Goal: Information Seeking & Learning: Learn about a topic

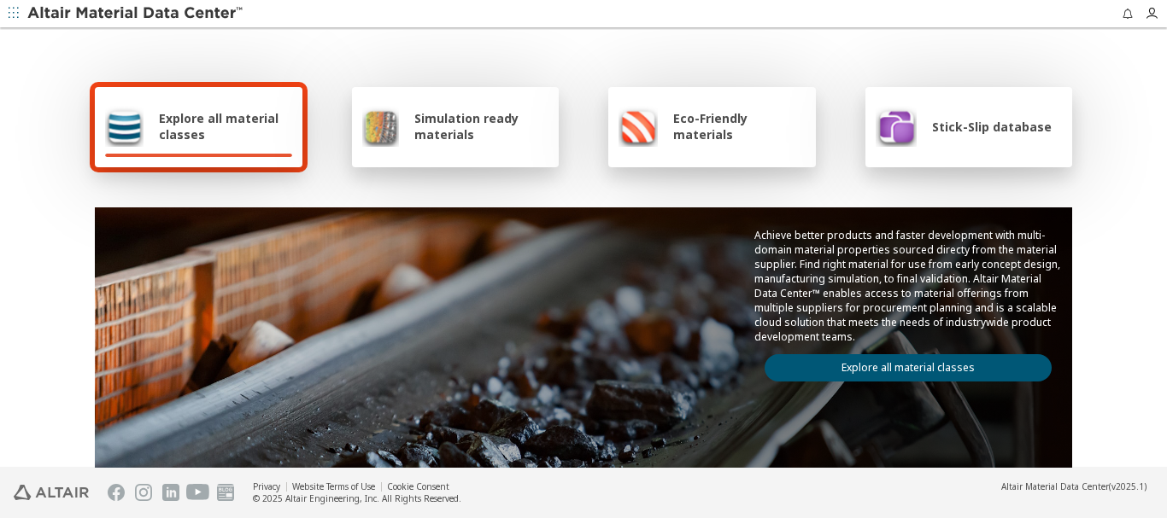
click at [205, 121] on span "Explore all material classes" at bounding box center [225, 126] width 133 height 32
click at [967, 124] on span "Stick-Slip database" at bounding box center [992, 127] width 120 height 16
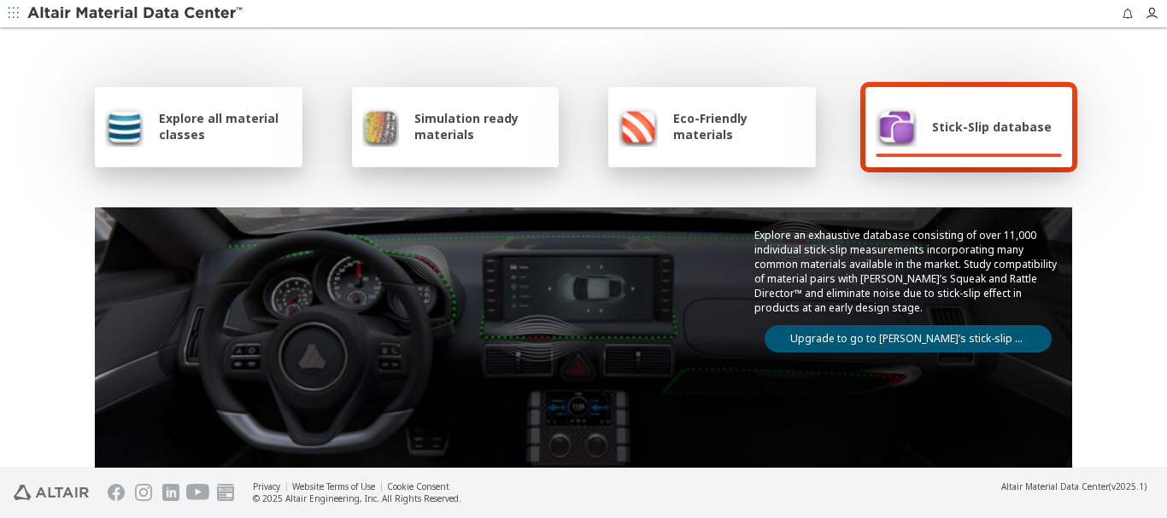
click at [889, 325] on link "Upgrade to go to Altair’s stick-slip database" at bounding box center [907, 338] width 287 height 27
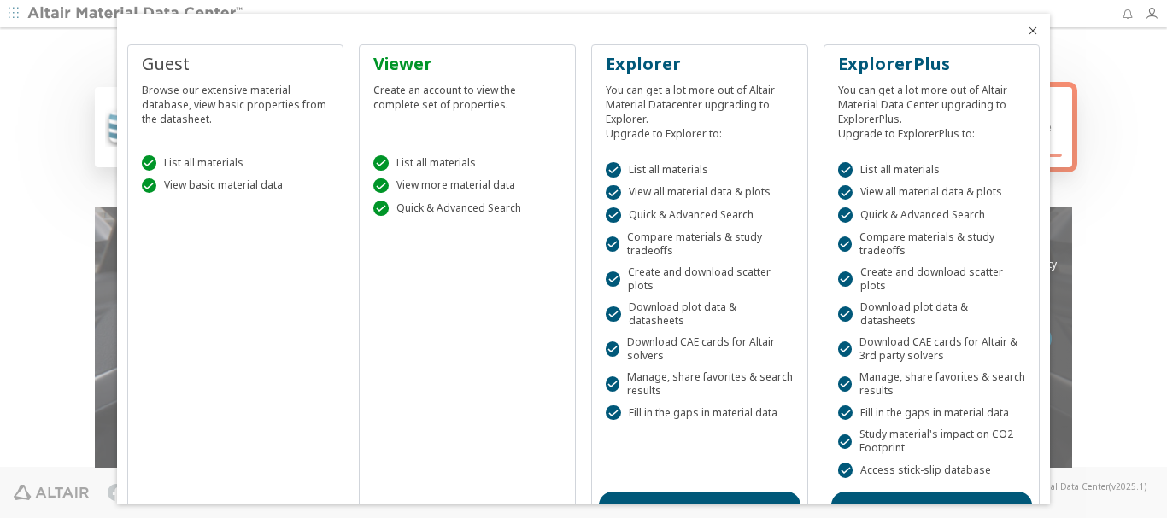
click at [1026, 30] on icon "Close" at bounding box center [1033, 31] width 14 height 14
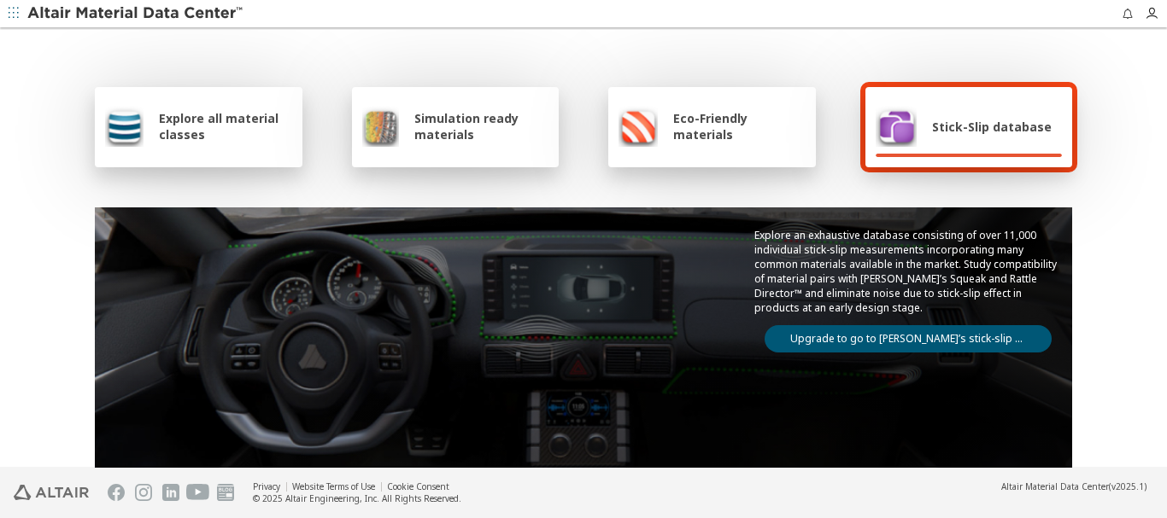
click at [178, 135] on span "Explore all material classes" at bounding box center [225, 126] width 133 height 32
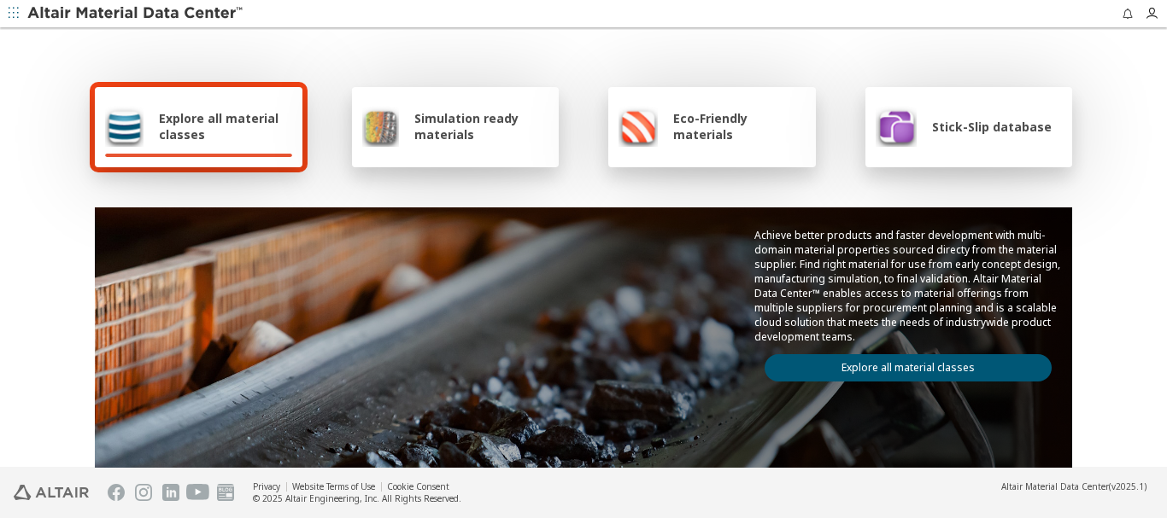
click at [875, 365] on link "Explore all material classes" at bounding box center [907, 367] width 287 height 27
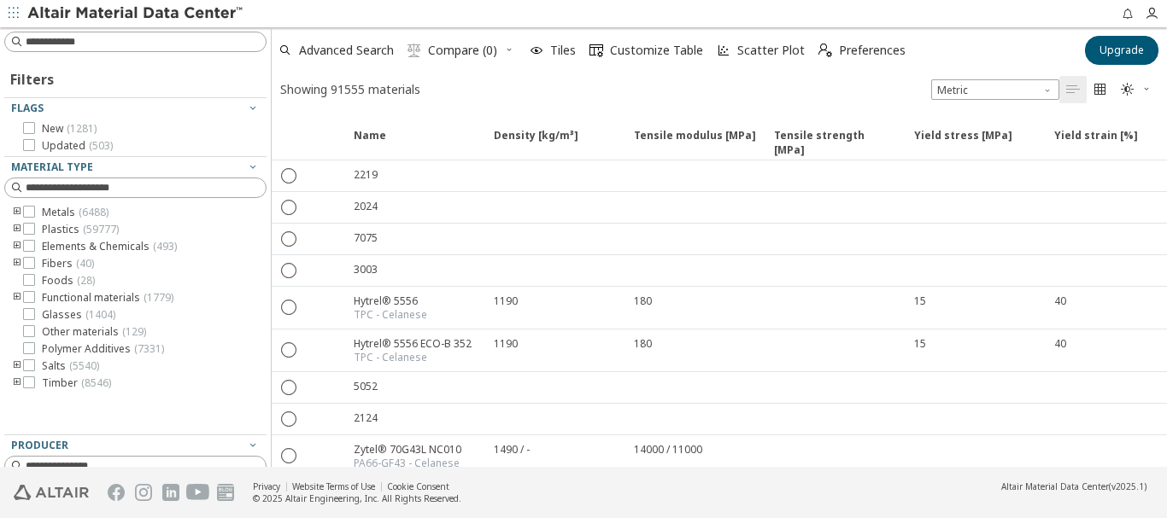
click at [12, 12] on icon "button" at bounding box center [14, 13] width 10 height 10
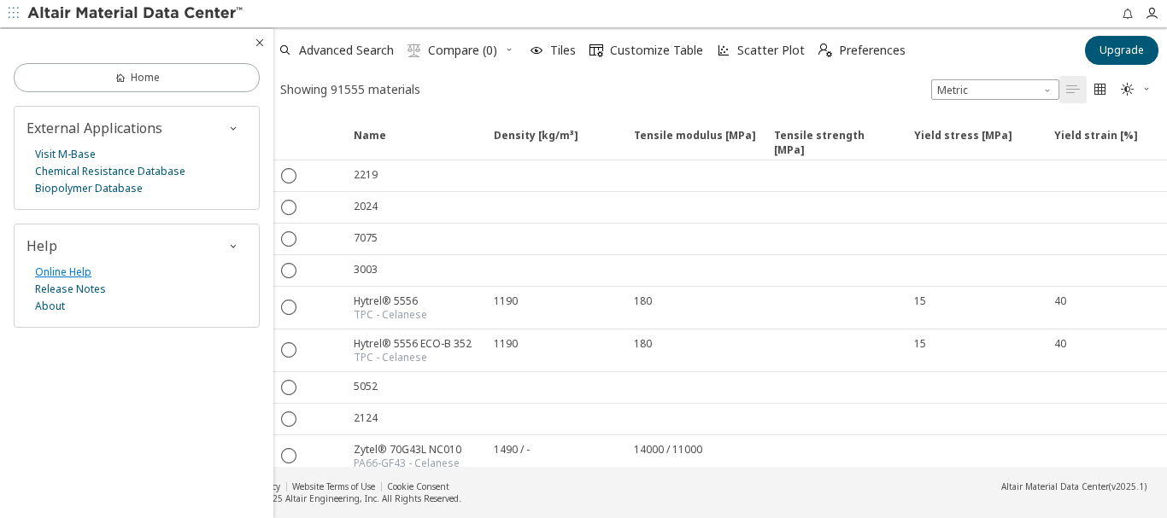
click at [69, 270] on link "Online Help" at bounding box center [63, 272] width 56 height 17
click at [66, 272] on link "Online Help" at bounding box center [63, 272] width 56 height 17
click at [99, 12] on img at bounding box center [136, 13] width 218 height 17
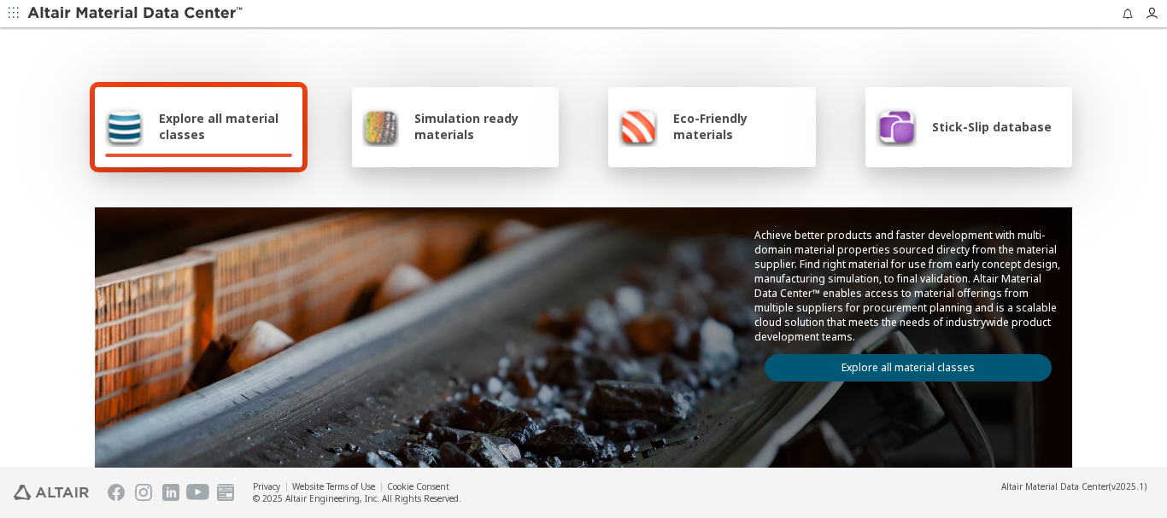
click at [167, 134] on span "Explore all material classes" at bounding box center [225, 126] width 133 height 32
drag, startPoint x: 875, startPoint y: 366, endPoint x: 634, endPoint y: 344, distance: 241.8
click at [874, 366] on link "Explore all material classes" at bounding box center [907, 367] width 287 height 27
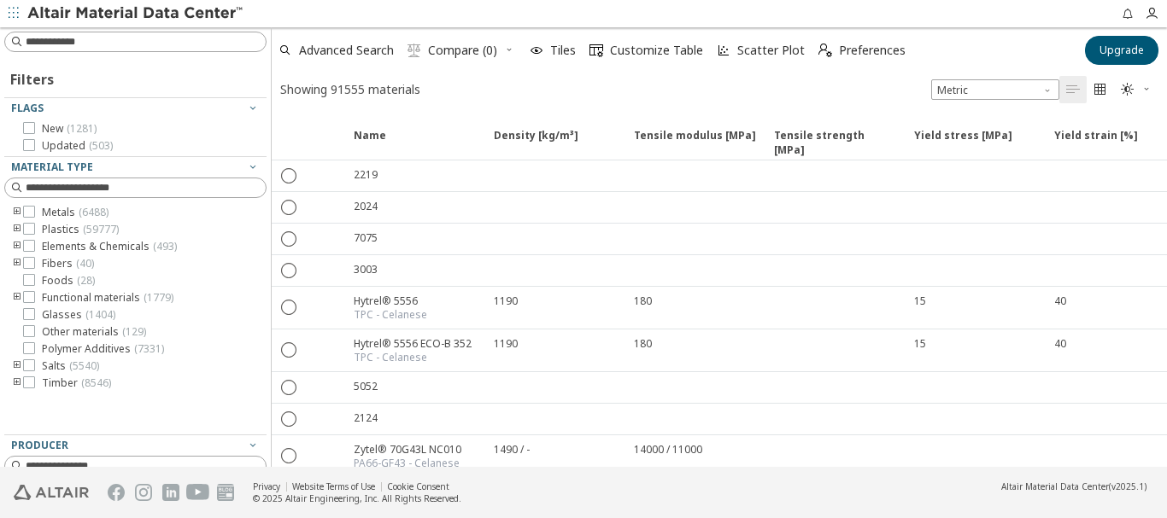
click at [18, 213] on icon "toogle group" at bounding box center [17, 213] width 12 height 14
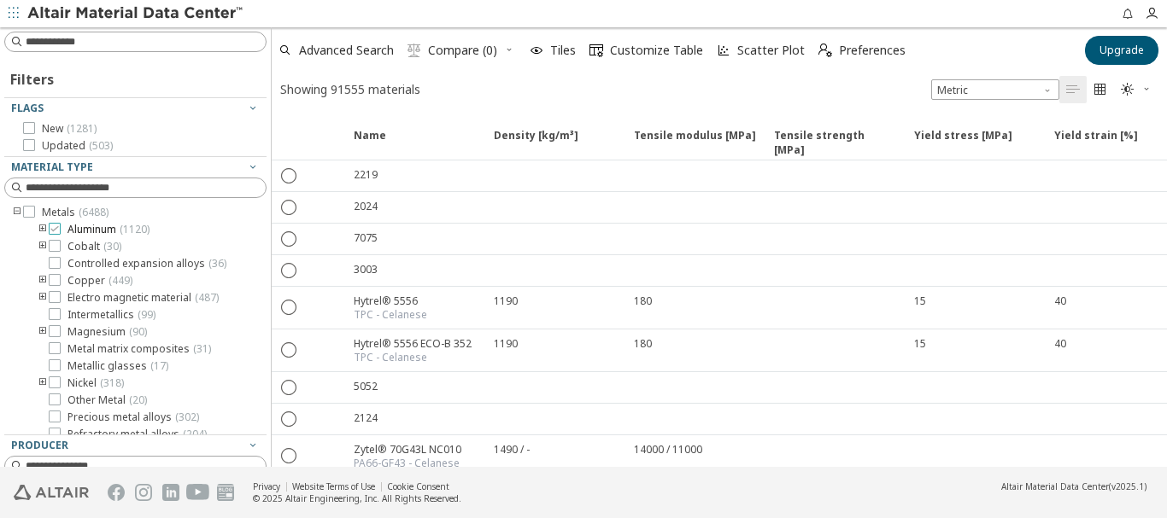
click at [88, 228] on span "Aluminum ( 1120 )" at bounding box center [108, 230] width 82 height 14
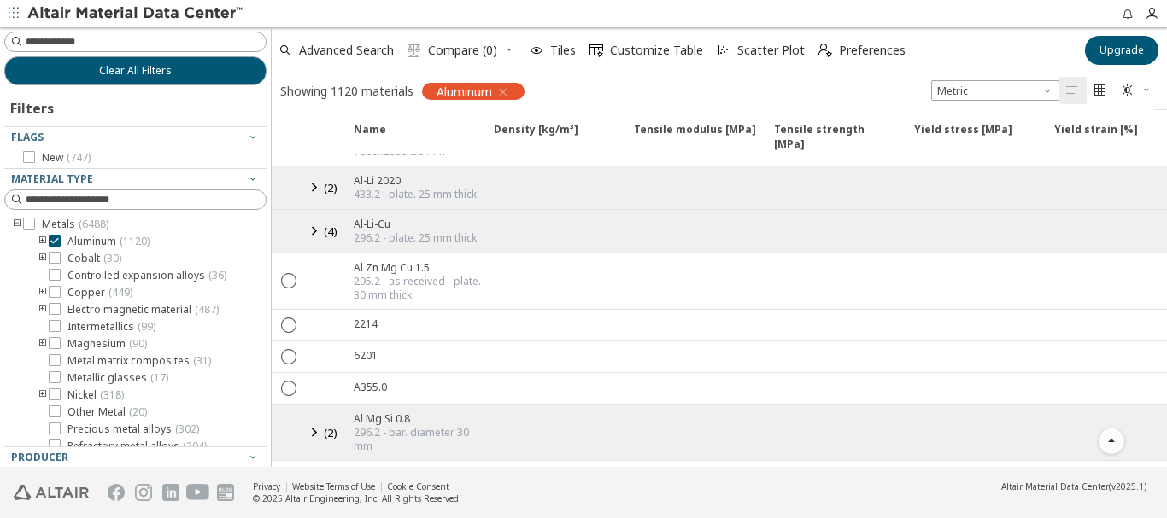
scroll to position [3091, 0]
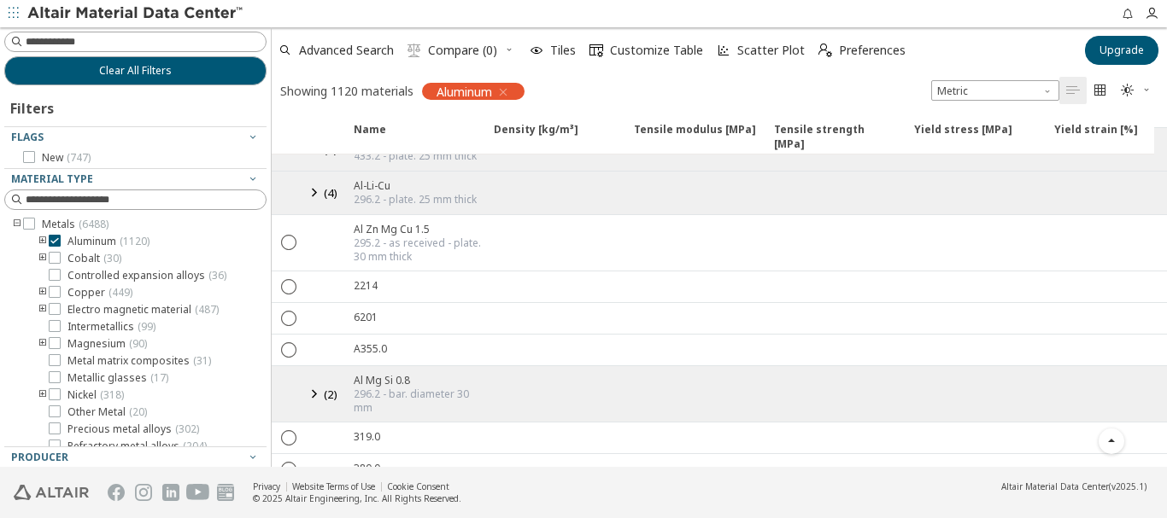
click at [15, 222] on icon "toogle group" at bounding box center [17, 225] width 12 height 14
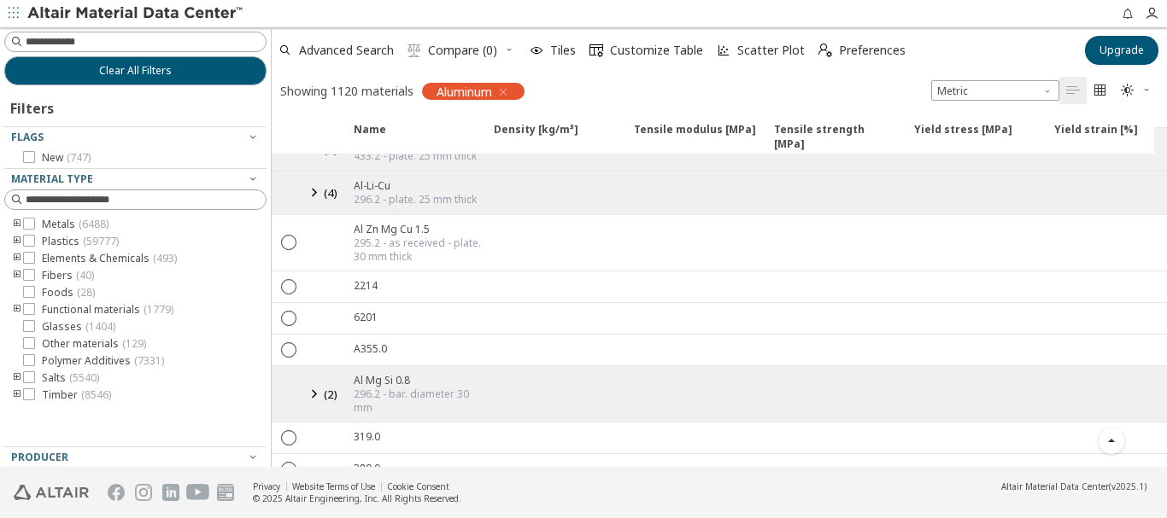
click at [73, 12] on img at bounding box center [136, 13] width 218 height 17
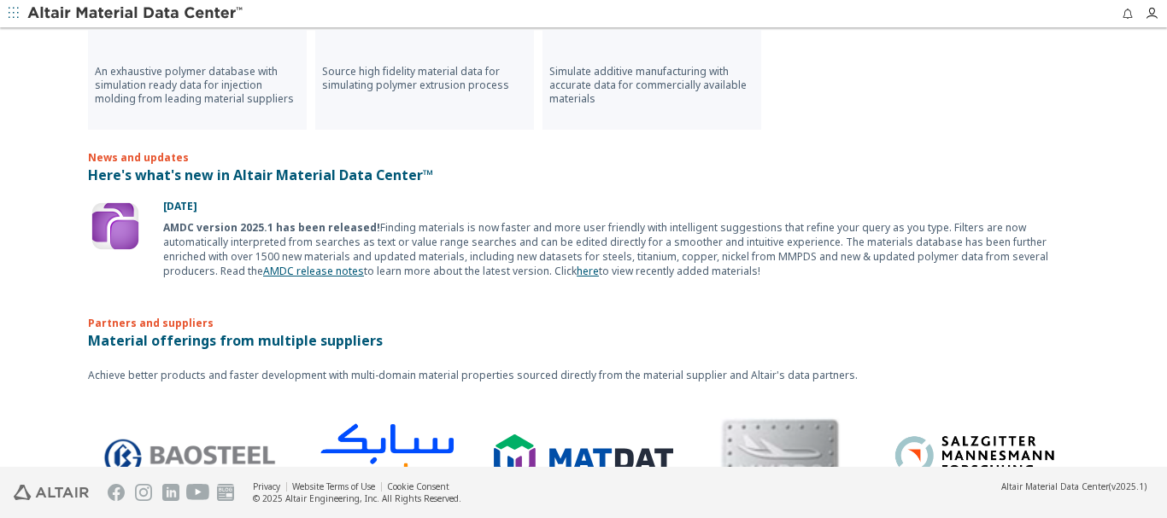
scroll to position [1088, 0]
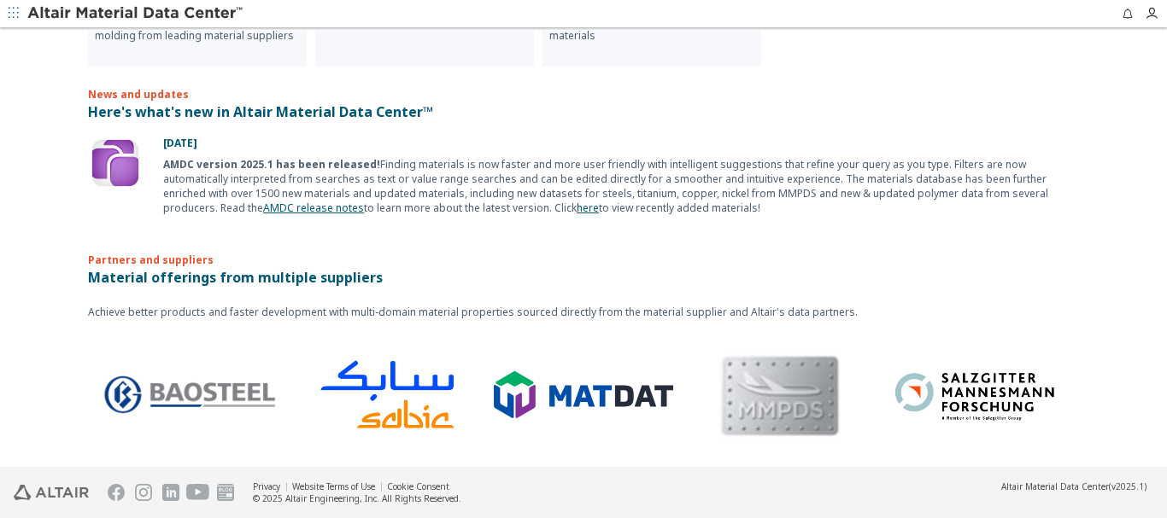
click at [576, 207] on link "here" at bounding box center [587, 208] width 22 height 15
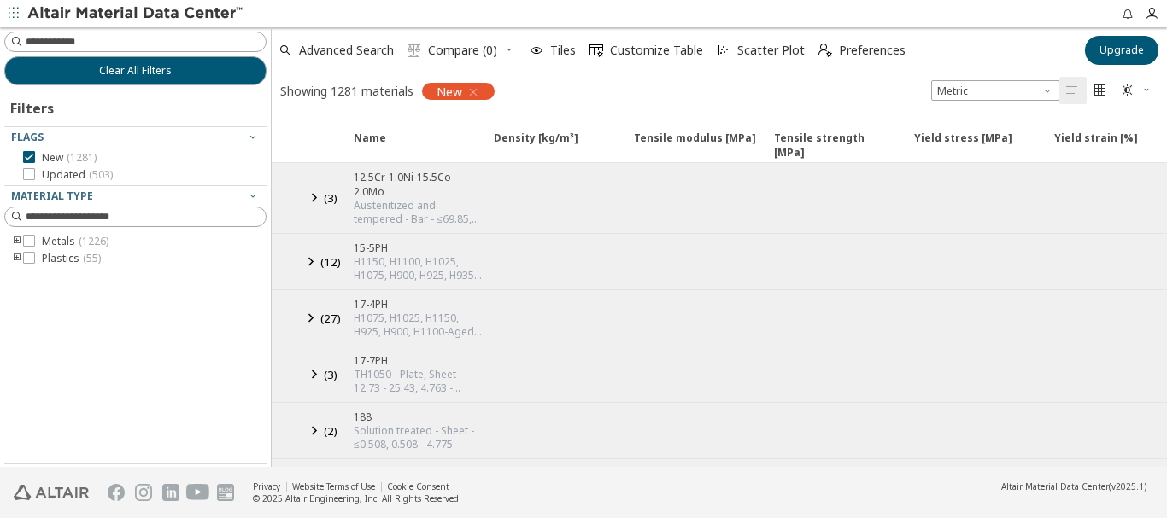
click at [1102, 89] on icon "" at bounding box center [1100, 91] width 14 height 14
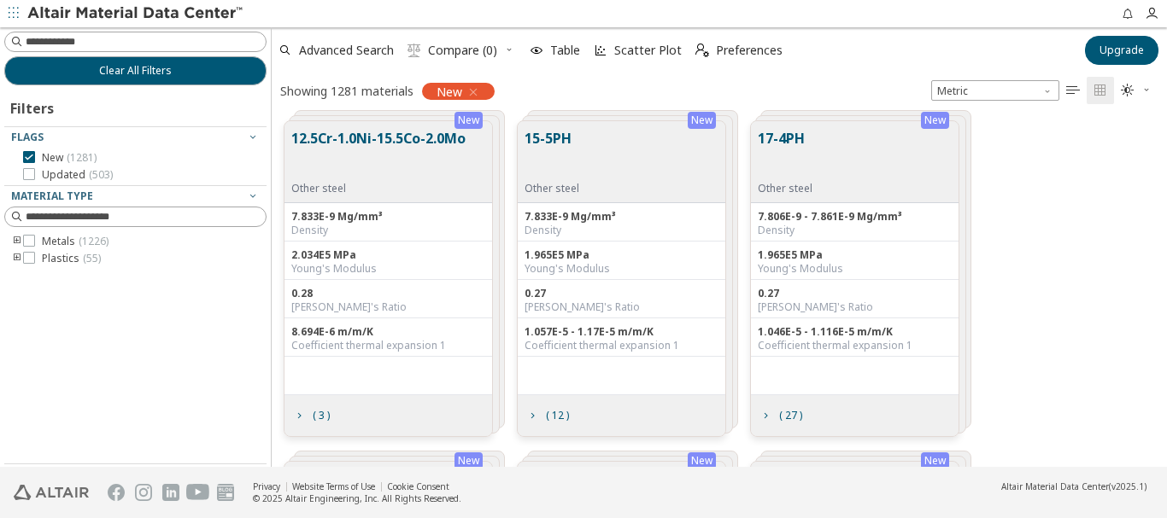
scroll to position [346, 882]
click at [175, 68] on button "Clear All Filters" at bounding box center [135, 70] width 262 height 29
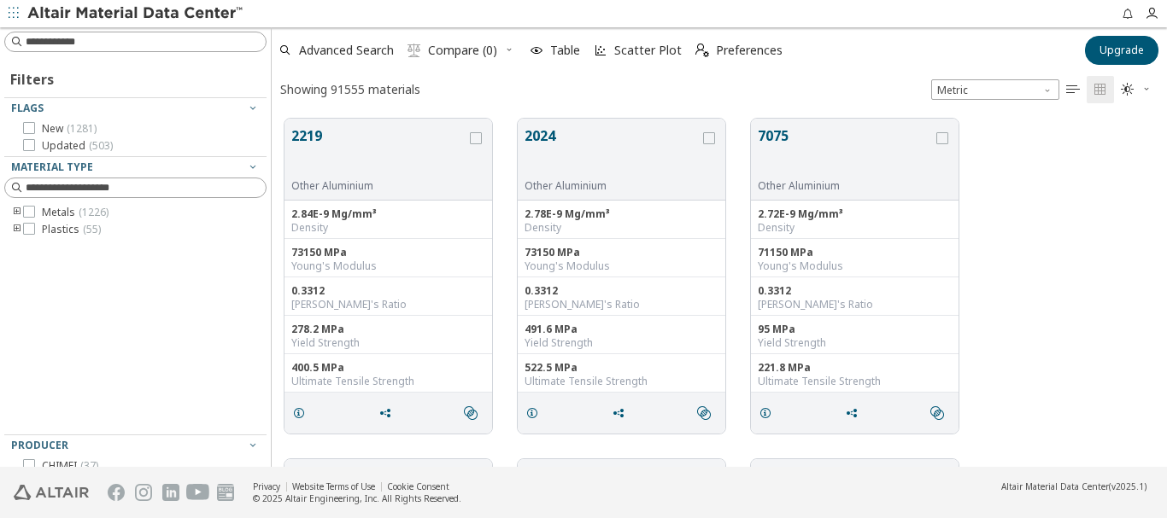
scroll to position [348, 882]
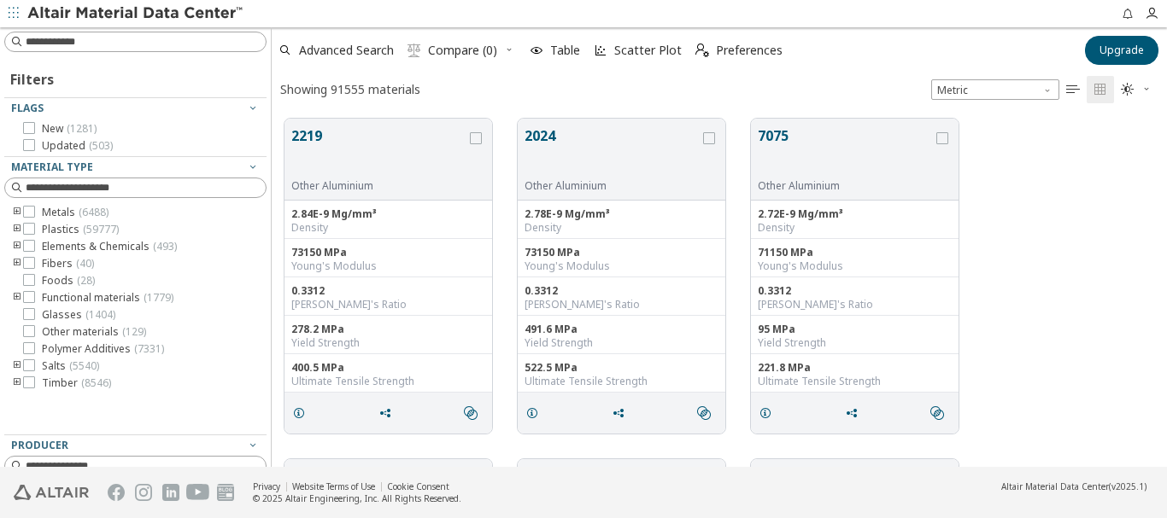
click at [1069, 91] on icon "" at bounding box center [1073, 90] width 14 height 14
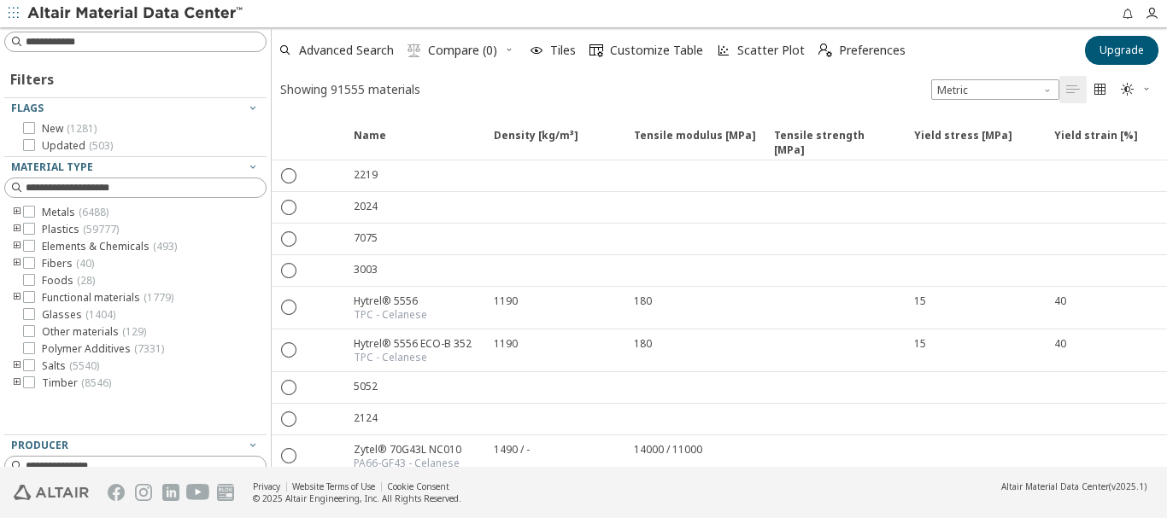
click at [1098, 89] on icon "" at bounding box center [1100, 90] width 14 height 14
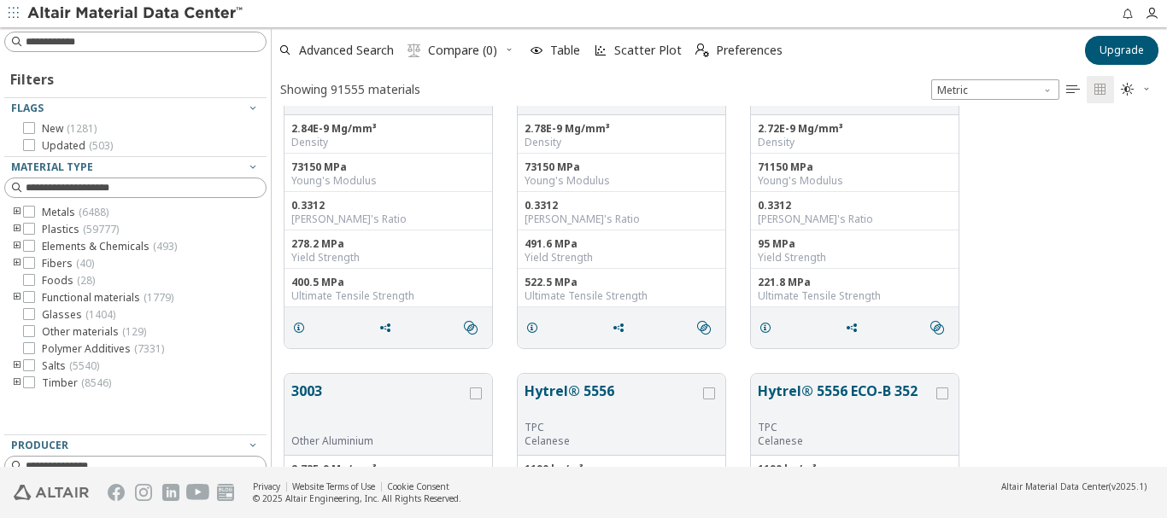
scroll to position [256, 0]
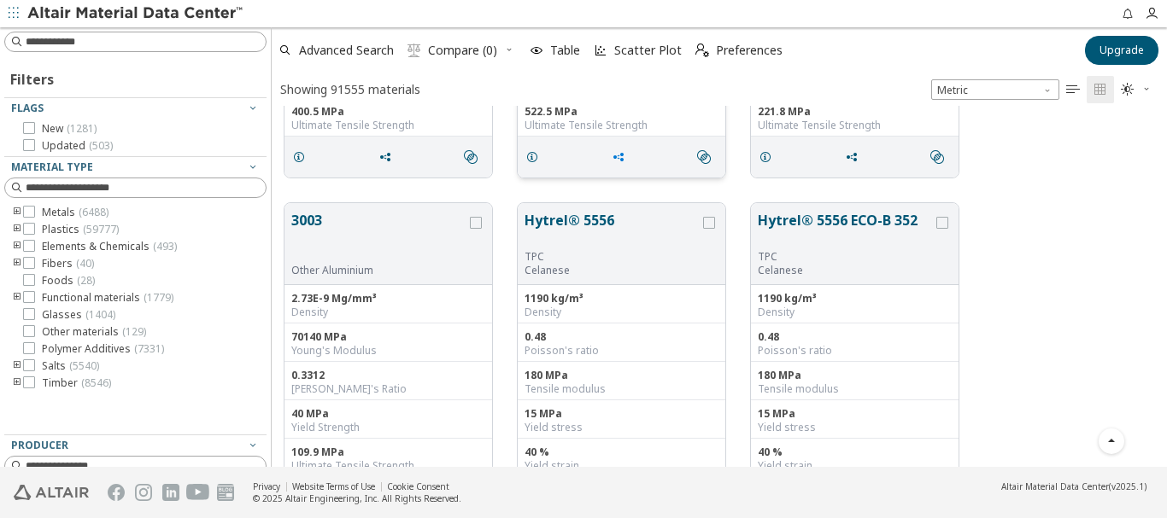
click at [616, 160] on icon "grid" at bounding box center [618, 157] width 14 height 14
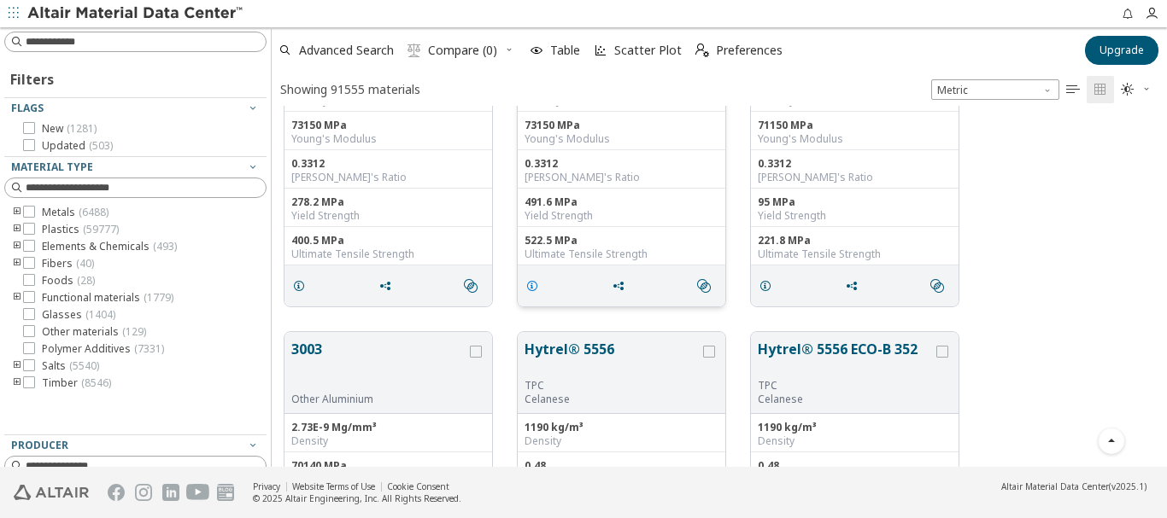
click at [529, 284] on icon "grid" at bounding box center [532, 286] width 14 height 14
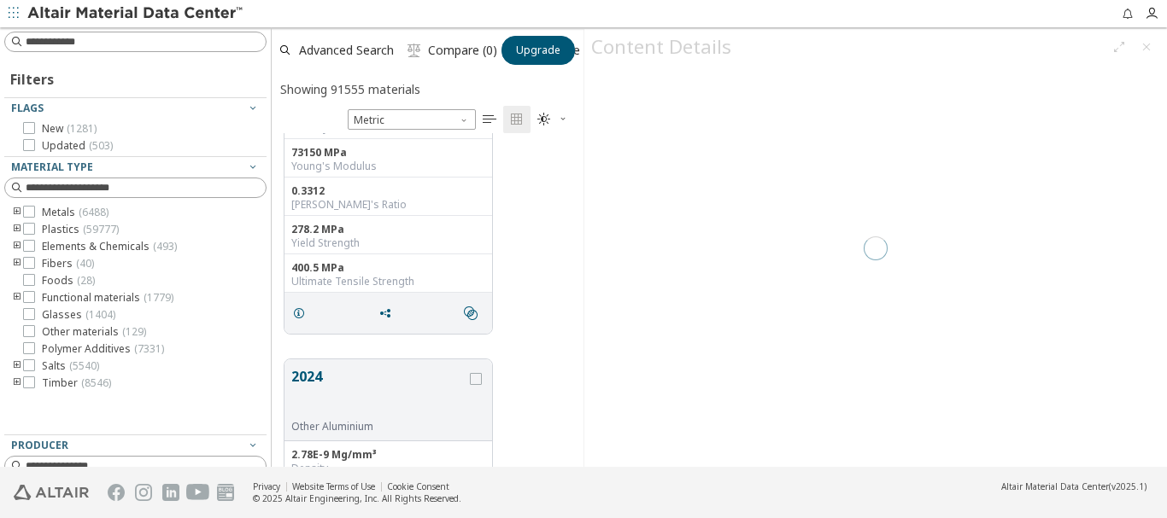
scroll to position [321, 299]
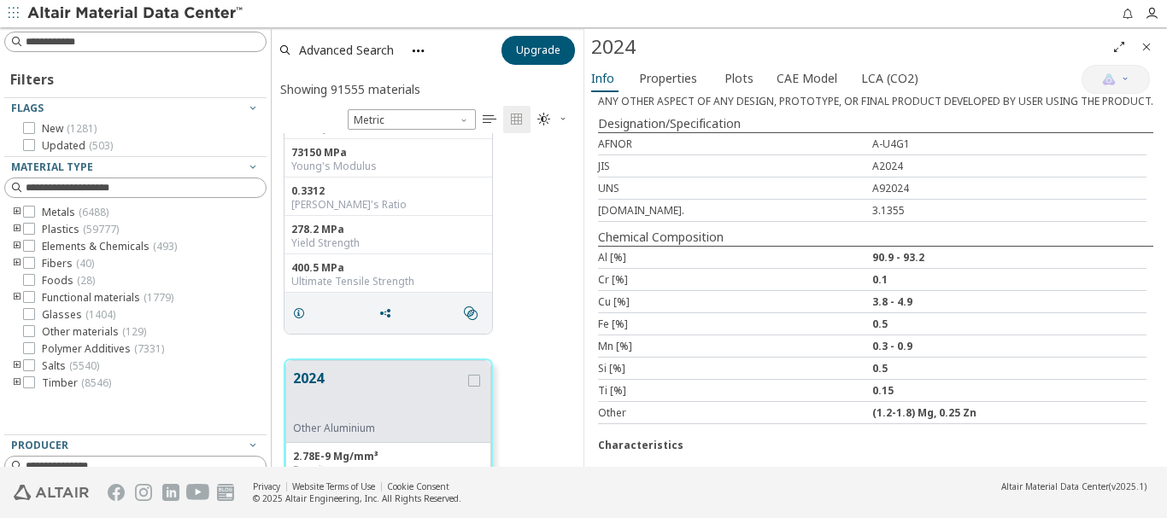
scroll to position [664, 0]
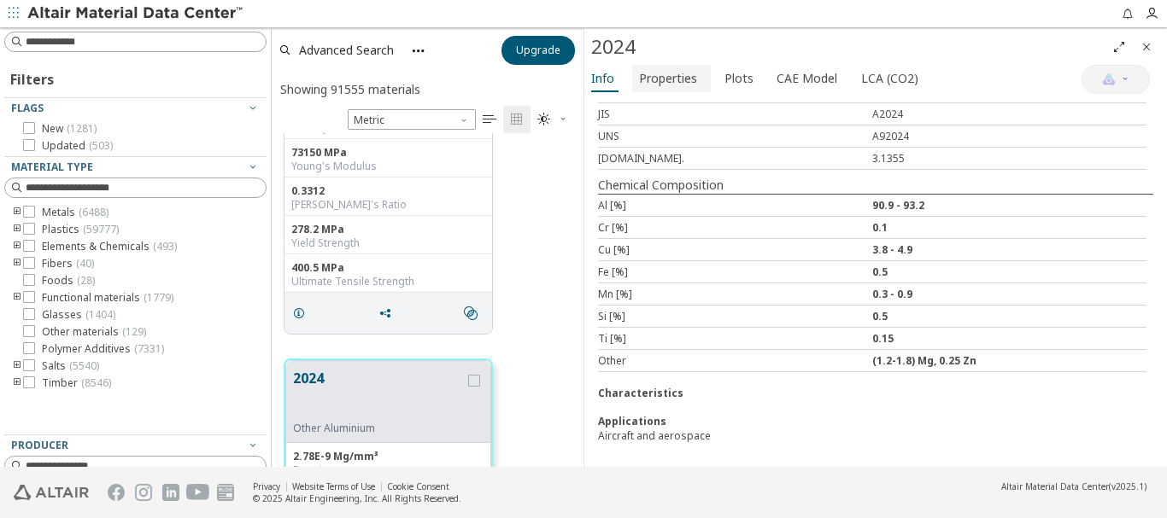
click at [672, 77] on span "Properties" at bounding box center [668, 78] width 58 height 27
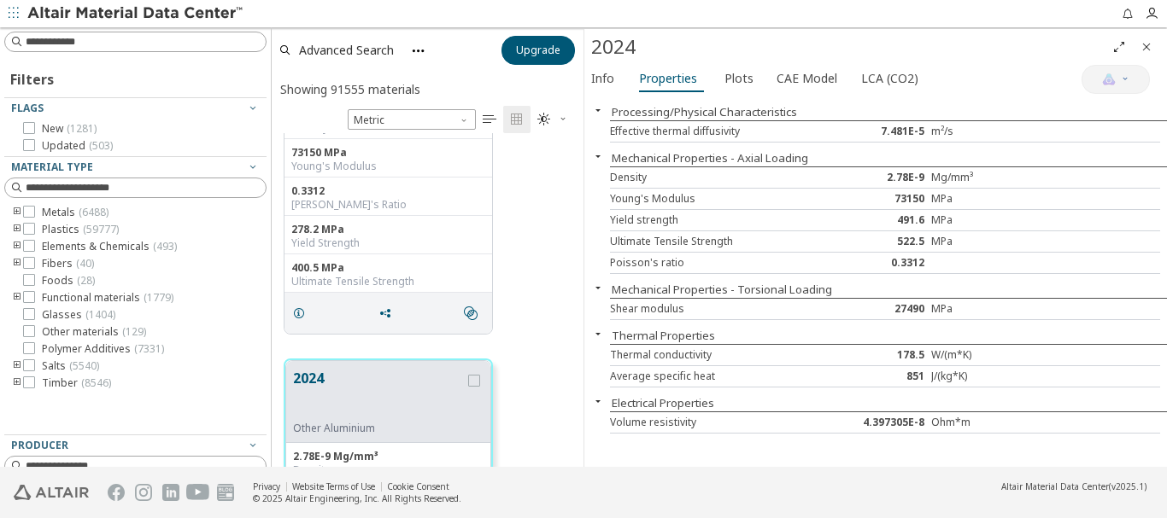
click at [91, 10] on img at bounding box center [136, 13] width 218 height 17
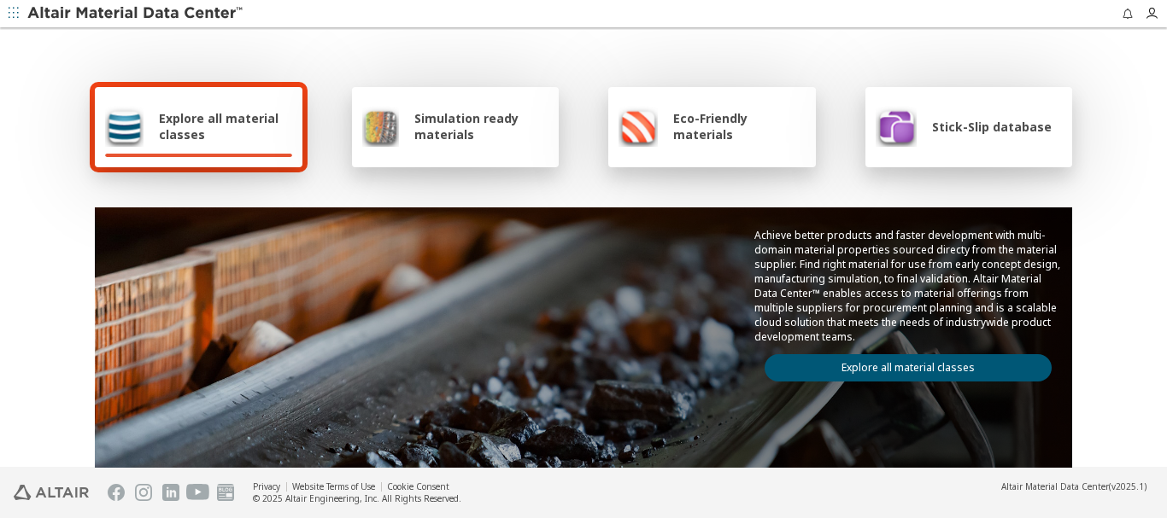
click at [214, 129] on span "Explore all material classes" at bounding box center [225, 126] width 133 height 32
click at [871, 365] on link "Explore all material classes" at bounding box center [907, 367] width 287 height 27
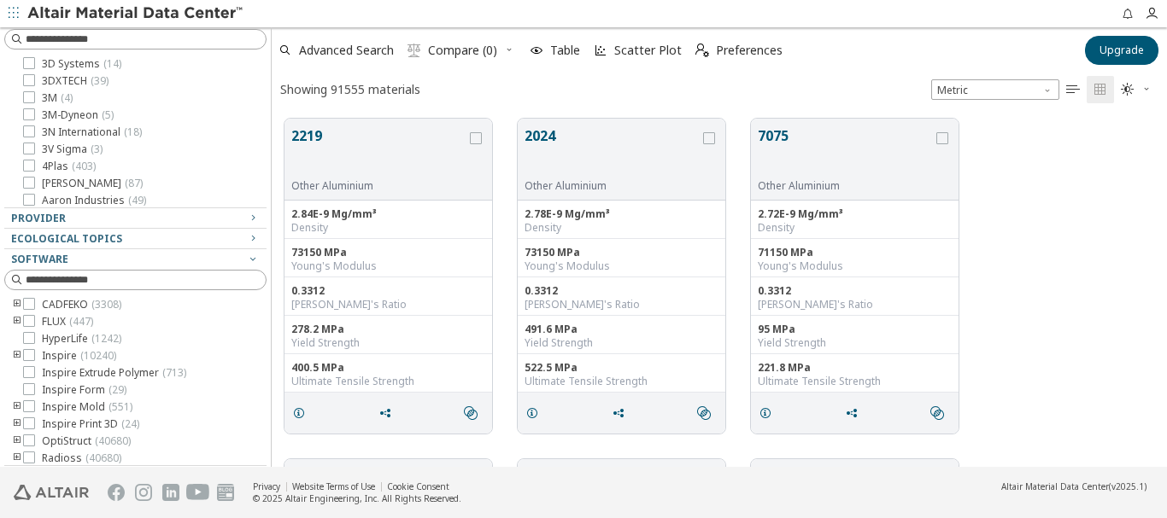
scroll to position [430, 0]
click at [14, 11] on icon "button" at bounding box center [14, 13] width 10 height 10
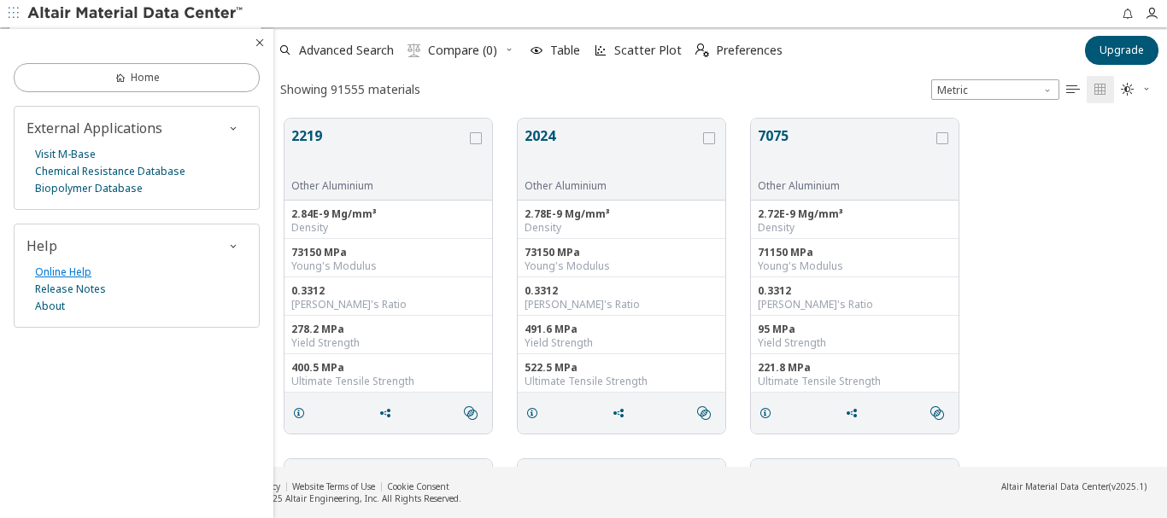
click at [84, 268] on link "Online Help" at bounding box center [63, 272] width 56 height 17
click at [12, 13] on icon "button" at bounding box center [14, 13] width 10 height 10
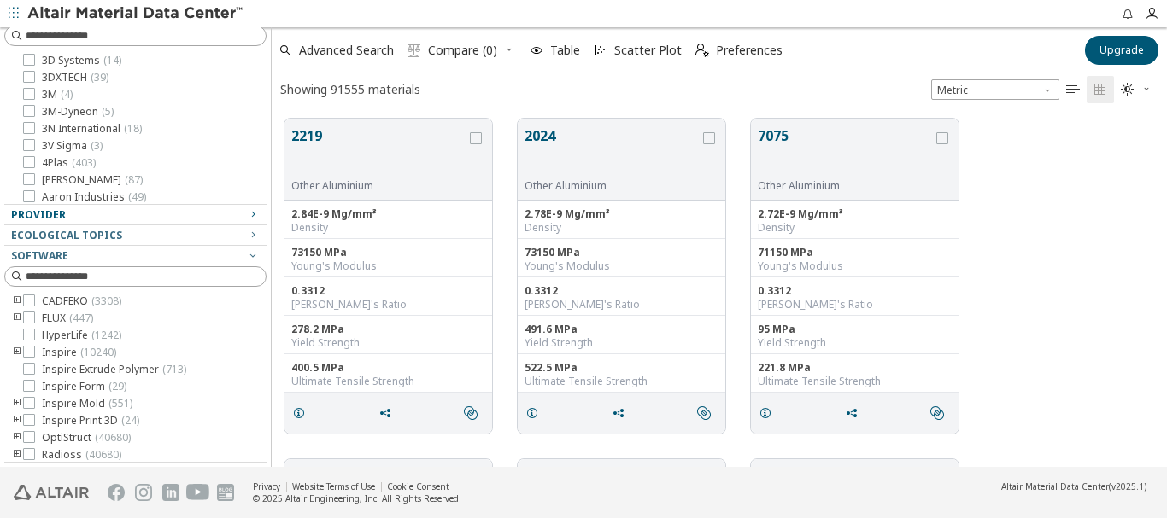
click at [124, 213] on div "Provider" at bounding box center [128, 215] width 235 height 14
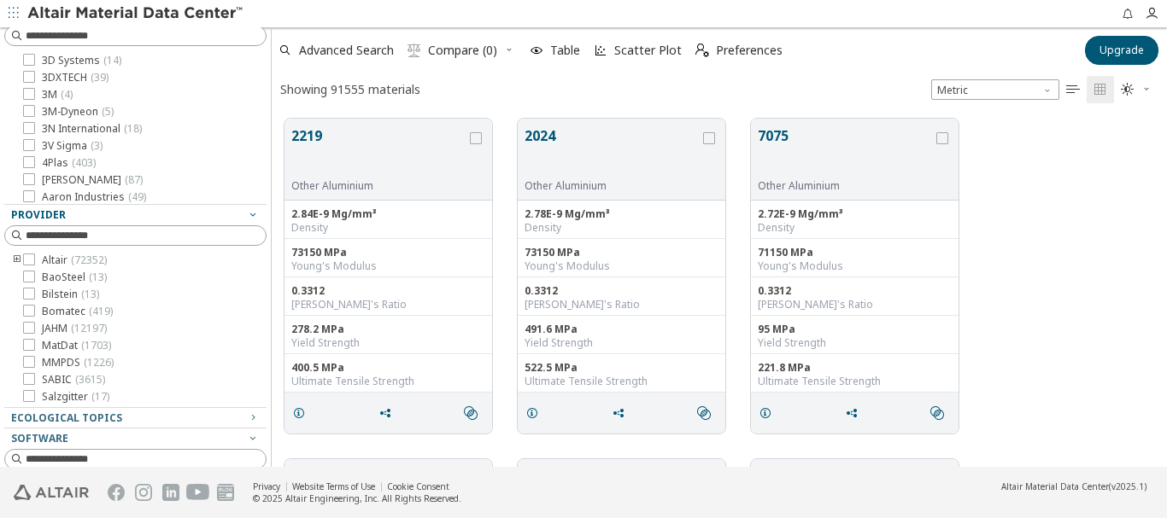
click at [124, 213] on div "Provider" at bounding box center [128, 215] width 235 height 14
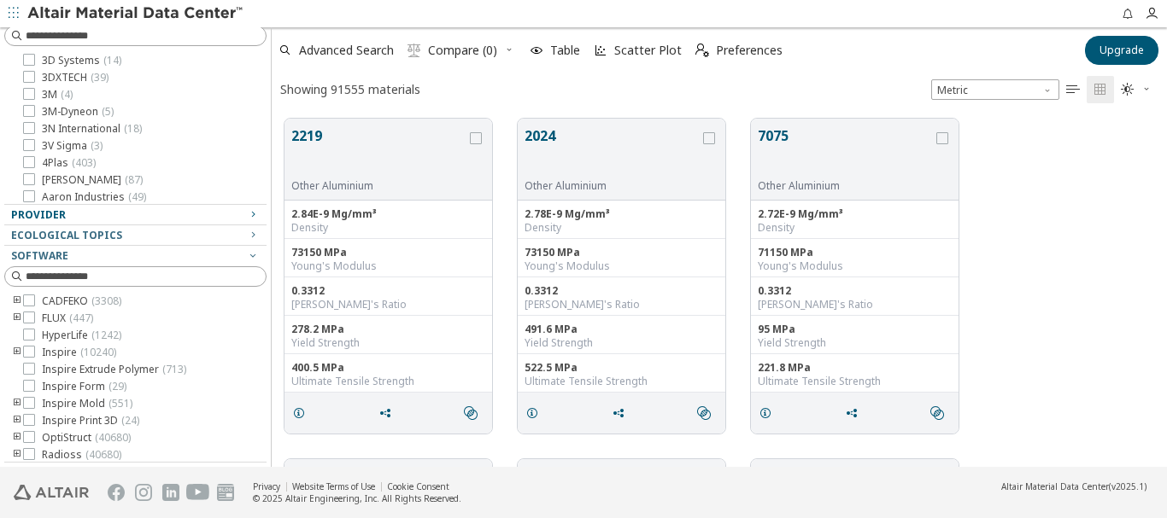
click at [19, 9] on span "button" at bounding box center [13, 13] width 17 height 27
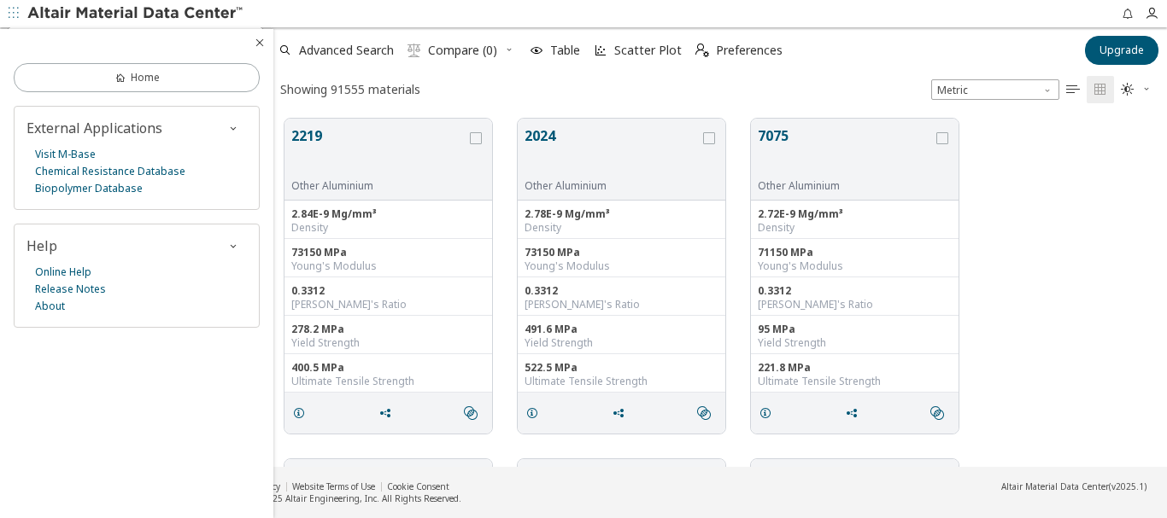
click at [16, 11] on icon "button" at bounding box center [14, 13] width 10 height 10
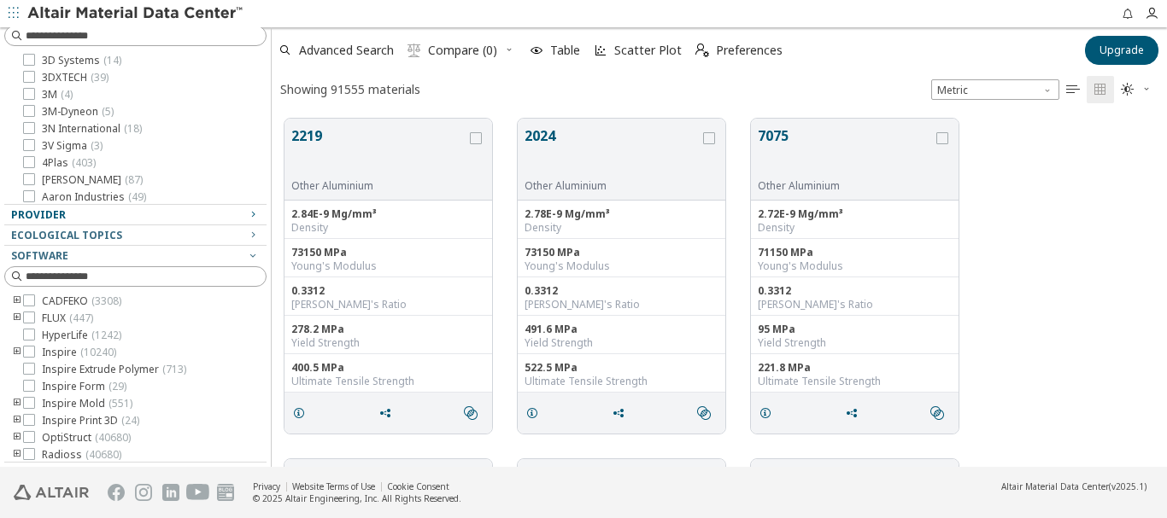
click at [16, 11] on icon "button" at bounding box center [14, 13] width 10 height 10
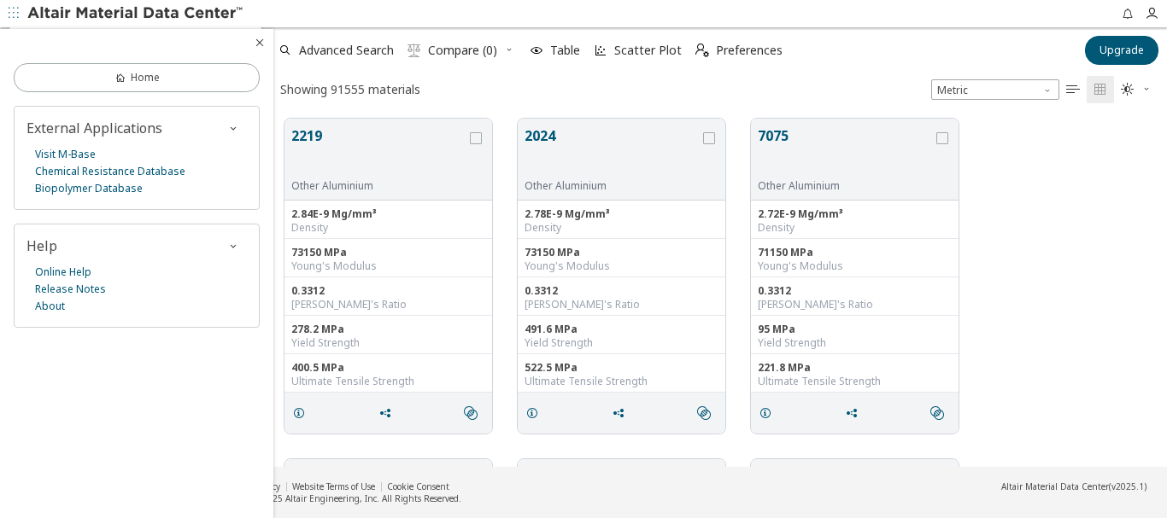
click at [16, 11] on icon "button" at bounding box center [14, 13] width 10 height 10
